Goal: Task Accomplishment & Management: Manage account settings

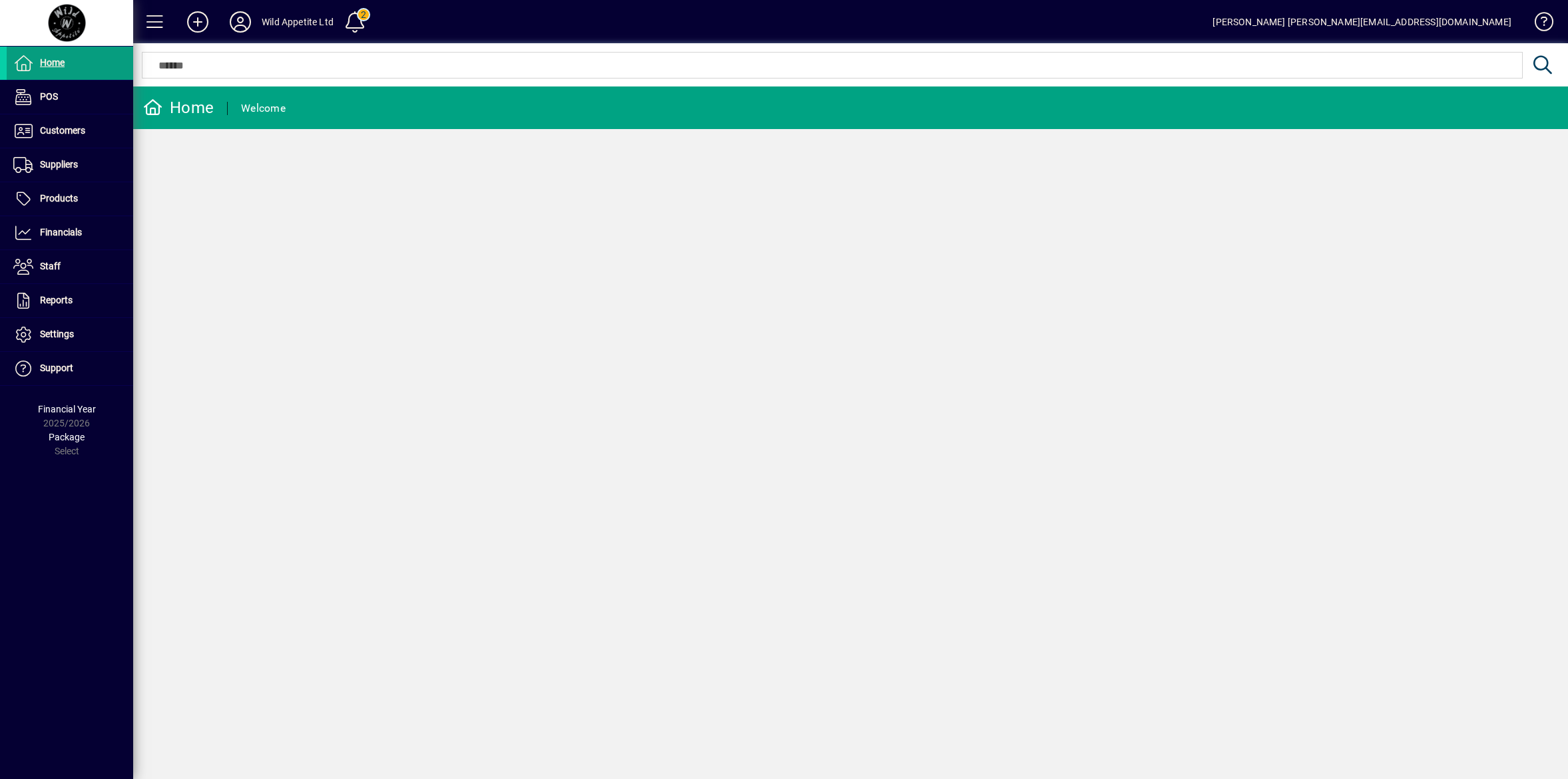
click at [268, 18] on div "Wild Appetite Ltd" at bounding box center [297, 21] width 72 height 21
click at [238, 24] on icon at bounding box center [240, 21] width 27 height 21
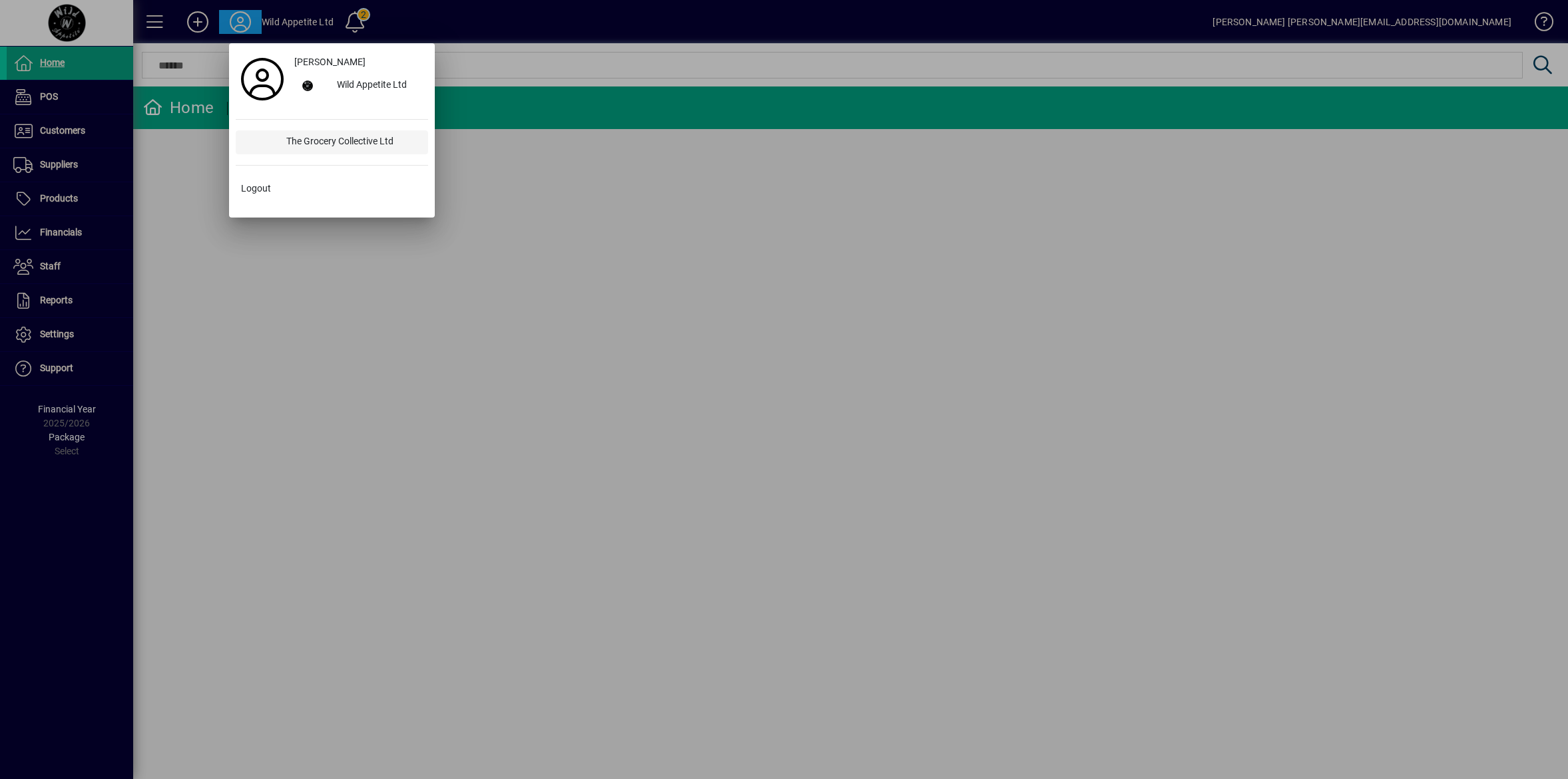
click at [334, 148] on div "The Grocery Collective Ltd" at bounding box center [351, 143] width 152 height 24
